Goal: Transaction & Acquisition: Book appointment/travel/reservation

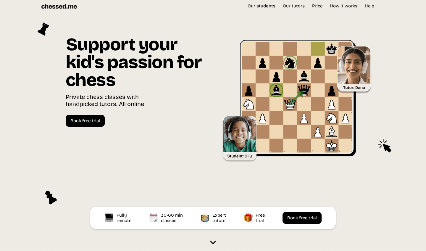
click at [255, 6] on link "Our students" at bounding box center [262, 6] width 34 height 6
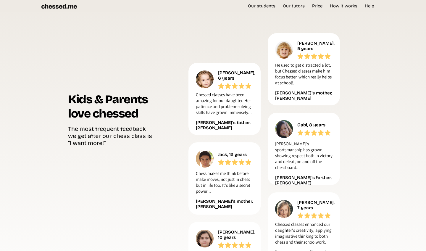
scroll to position [245, 0]
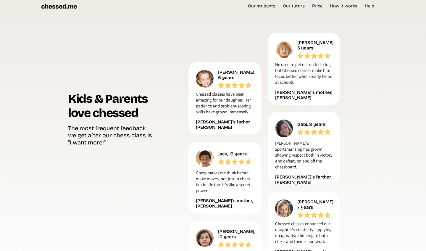
click at [63, 8] on img at bounding box center [58, 6] width 35 height 5
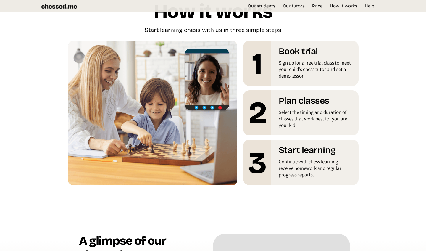
scroll to position [1054, 0]
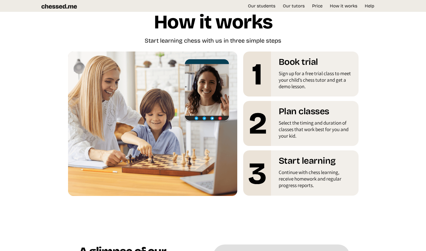
scroll to position [245, 0]
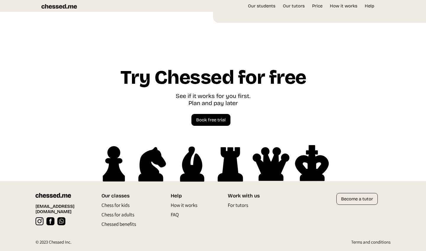
scroll to position [2012, 0]
click at [117, 205] on p "Chess for kids" at bounding box center [115, 206] width 28 height 9
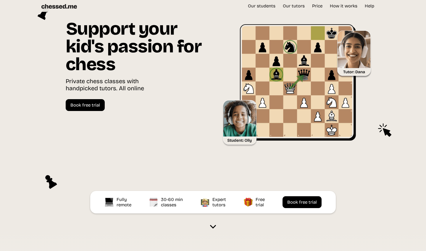
scroll to position [12, 0]
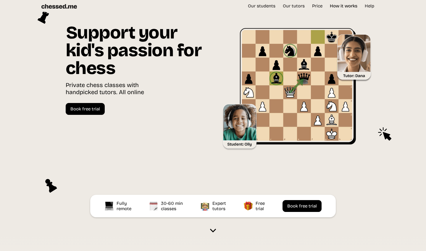
click at [340, 7] on link "How it works" at bounding box center [343, 6] width 33 height 6
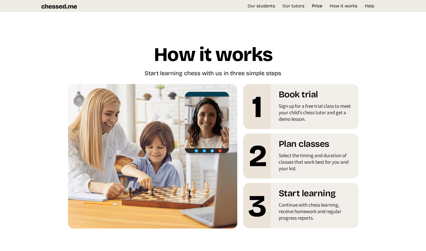
click at [313, 7] on link "Price" at bounding box center [317, 6] width 17 height 6
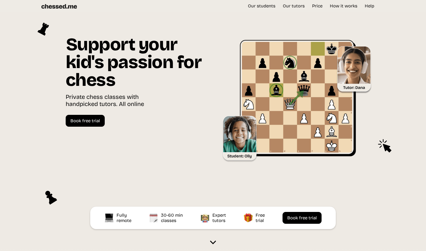
click at [59, 7] on img at bounding box center [58, 6] width 35 height 5
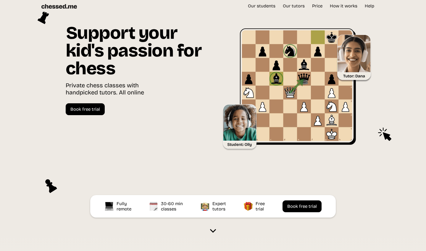
scroll to position [12, 0]
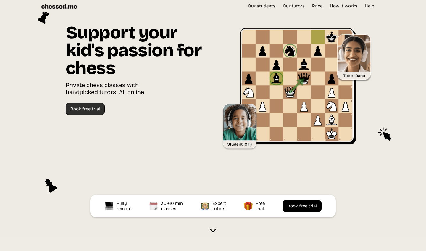
click at [84, 107] on link "Book free trial" at bounding box center [85, 109] width 39 height 12
